Goal: Information Seeking & Learning: Compare options

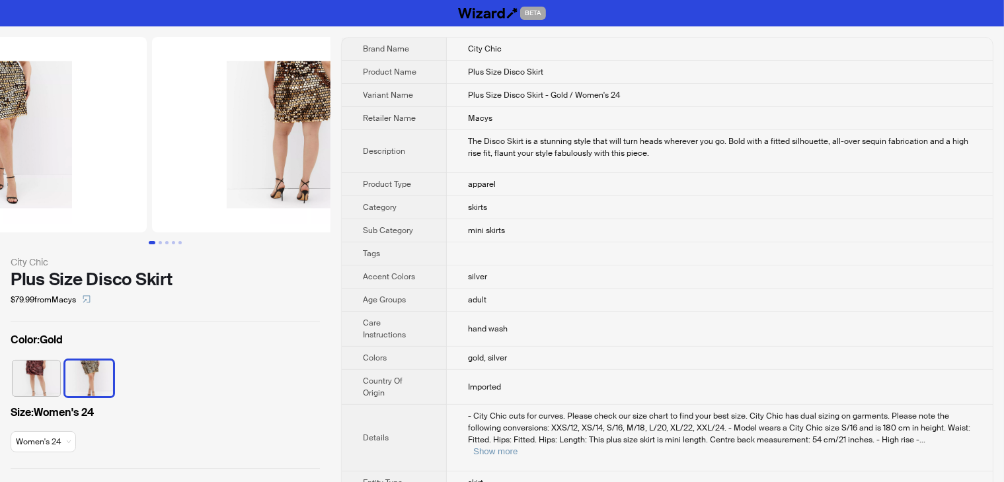
drag, startPoint x: 263, startPoint y: 178, endPoint x: 114, endPoint y: 170, distance: 149.5
click at [122, 178] on ul at bounding box center [165, 135] width 330 height 196
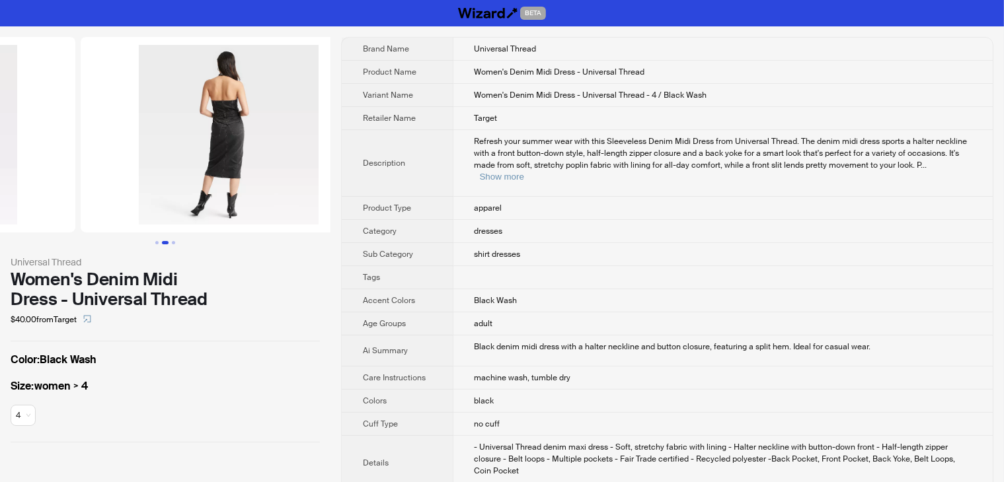
drag, startPoint x: 239, startPoint y: 183, endPoint x: 81, endPoint y: 215, distance: 161.7
click at [81, 215] on ul at bounding box center [165, 135] width 330 height 196
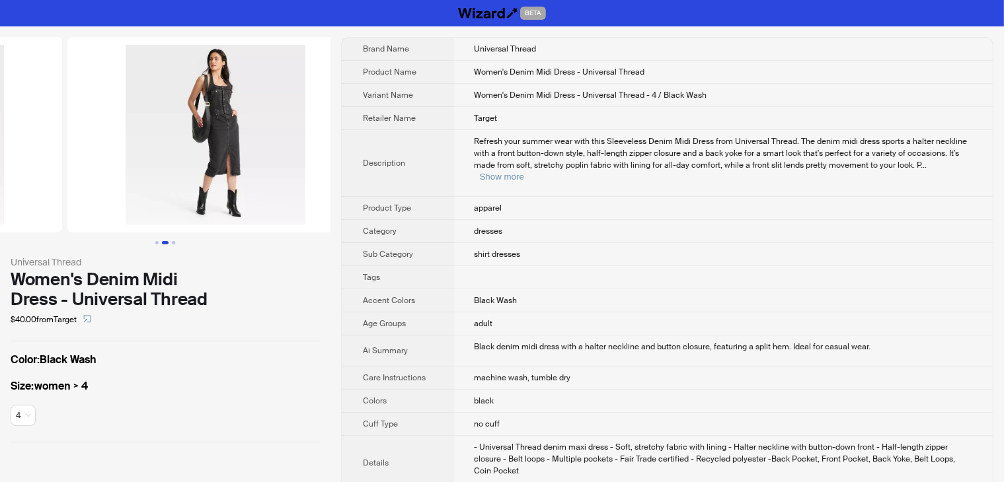
drag, startPoint x: 256, startPoint y: 198, endPoint x: 89, endPoint y: 232, distance: 171.2
click at [89, 232] on ul at bounding box center [165, 135] width 330 height 196
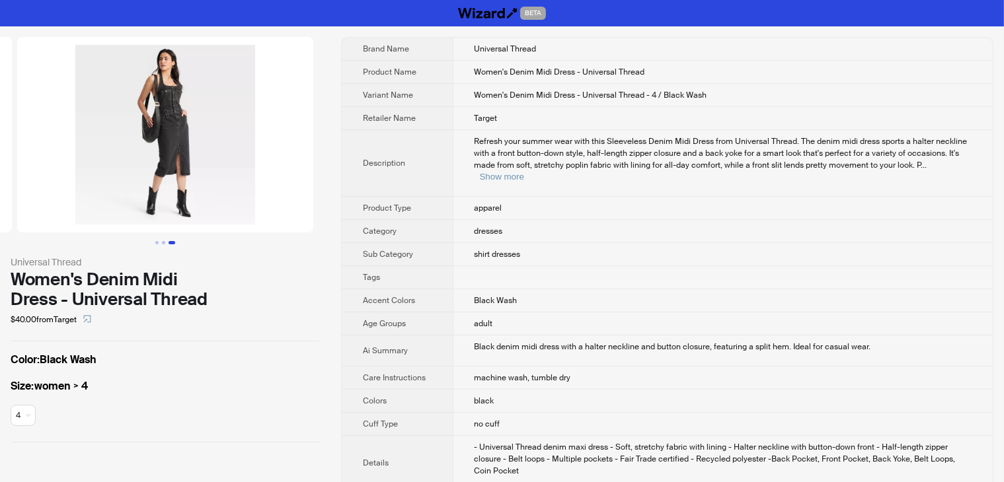
drag, startPoint x: 243, startPoint y: 211, endPoint x: 76, endPoint y: 240, distance: 169.7
click at [76, 240] on div at bounding box center [165, 140] width 330 height 207
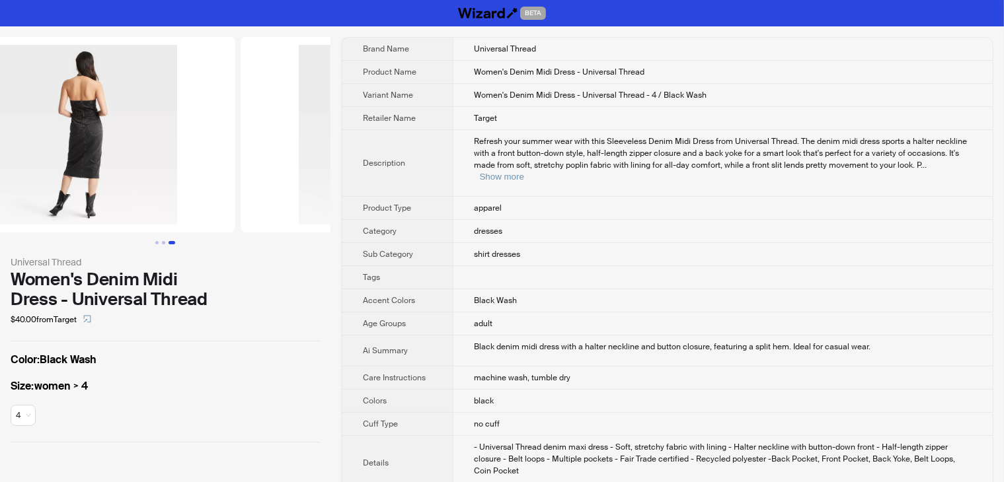
drag, startPoint x: 77, startPoint y: 228, endPoint x: 262, endPoint y: 220, distance: 185.2
click at [259, 221] on ul at bounding box center [165, 135] width 330 height 196
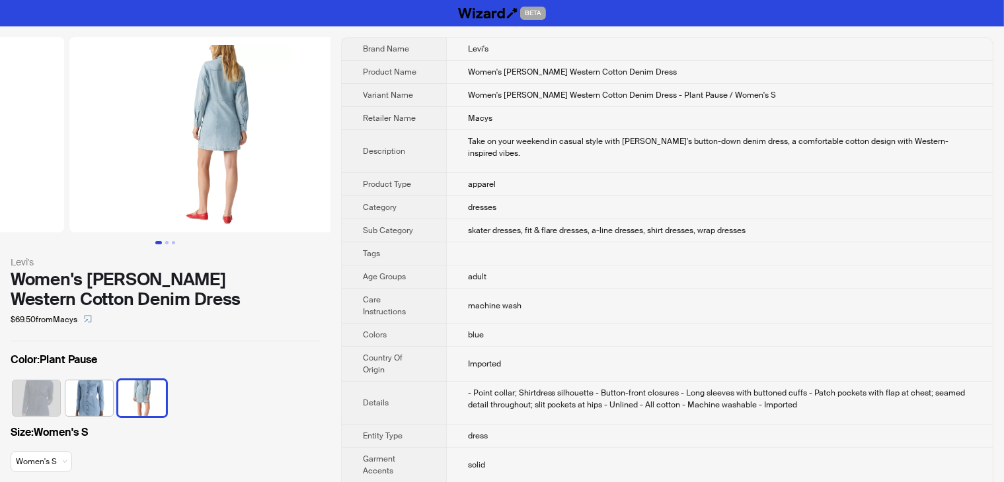
drag, startPoint x: 254, startPoint y: 183, endPoint x: 81, endPoint y: 232, distance: 179.9
click at [81, 232] on ul at bounding box center [165, 135] width 330 height 196
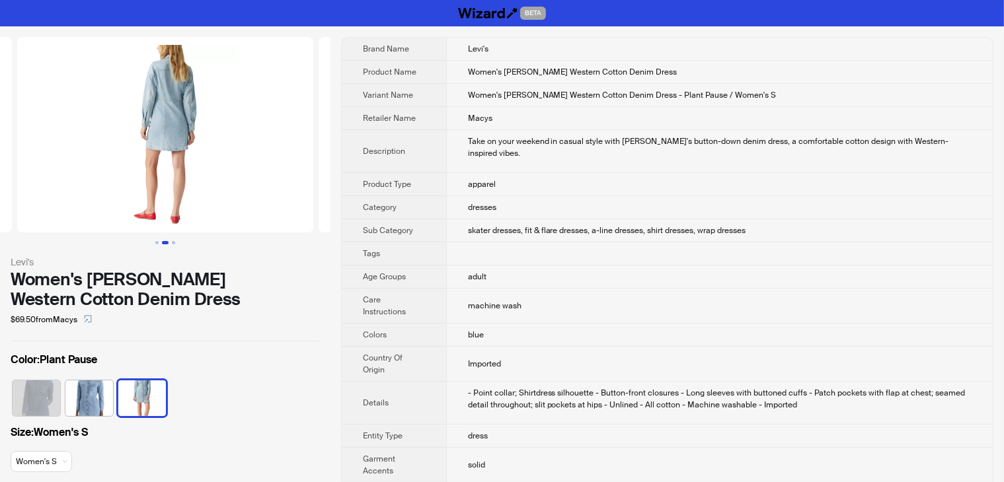
drag, startPoint x: 239, startPoint y: 186, endPoint x: 124, endPoint y: 196, distance: 116.1
click at [130, 197] on img at bounding box center [165, 135] width 296 height 196
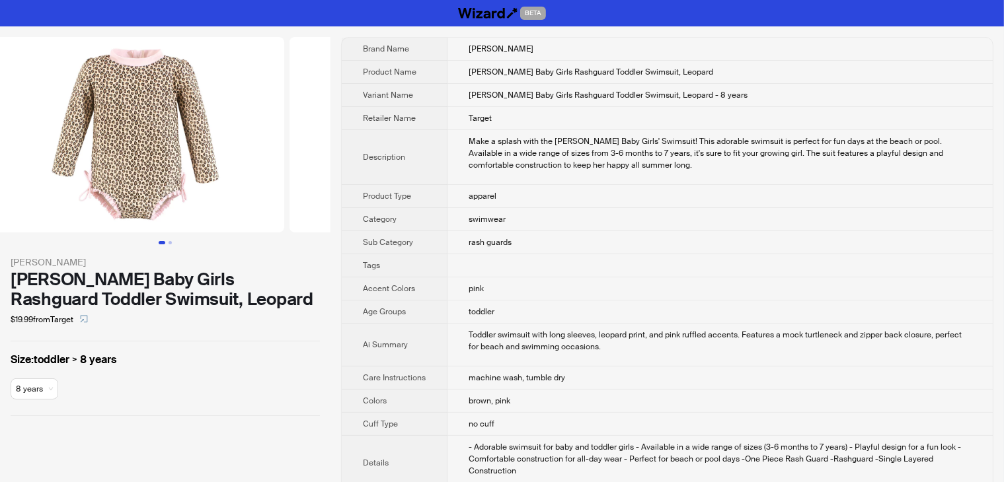
scroll to position [0, 301]
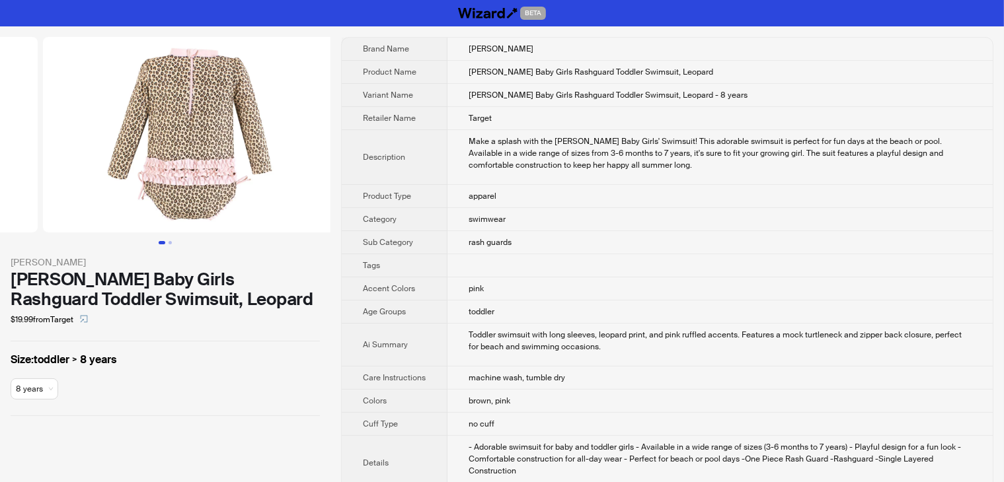
drag, startPoint x: 221, startPoint y: 151, endPoint x: 46, endPoint y: 163, distance: 175.5
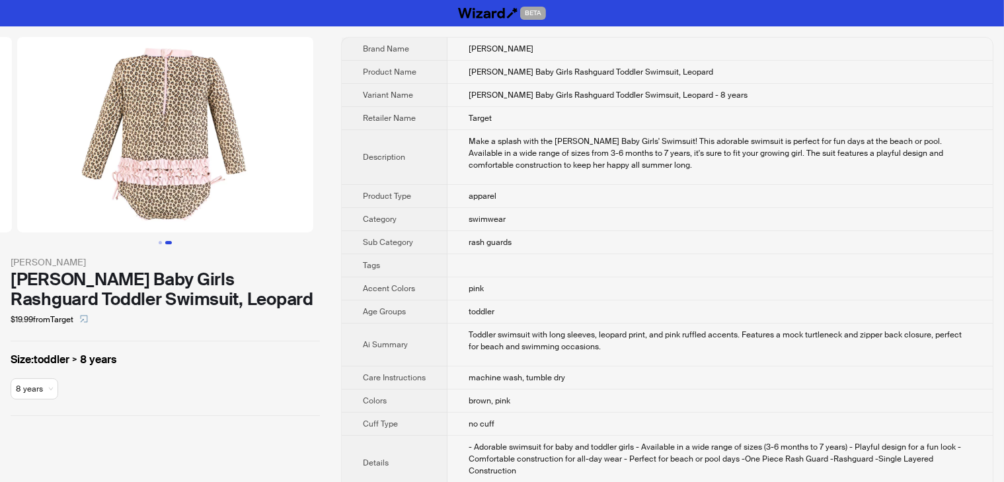
drag, startPoint x: 219, startPoint y: 159, endPoint x: 59, endPoint y: 186, distance: 162.2
click at [59, 186] on img at bounding box center [165, 135] width 296 height 196
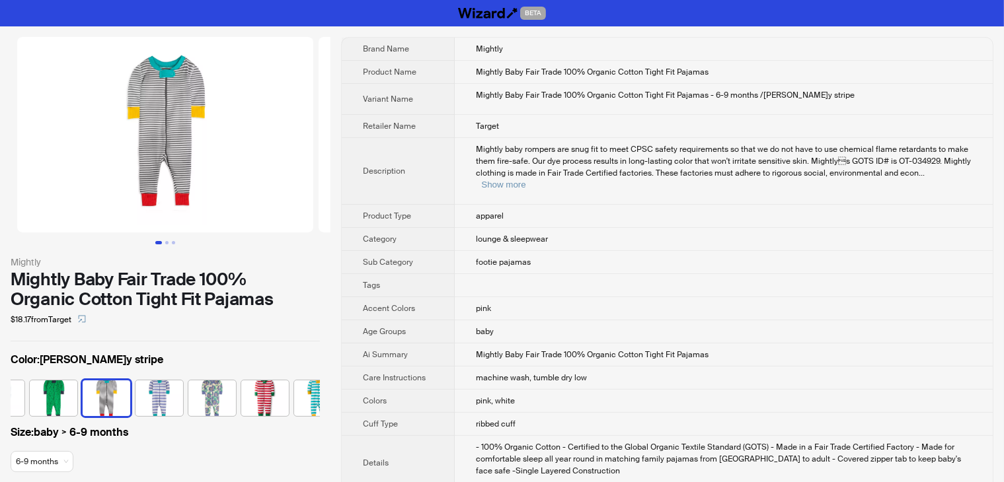
scroll to position [0, 166]
